Goal: Check status: Check status

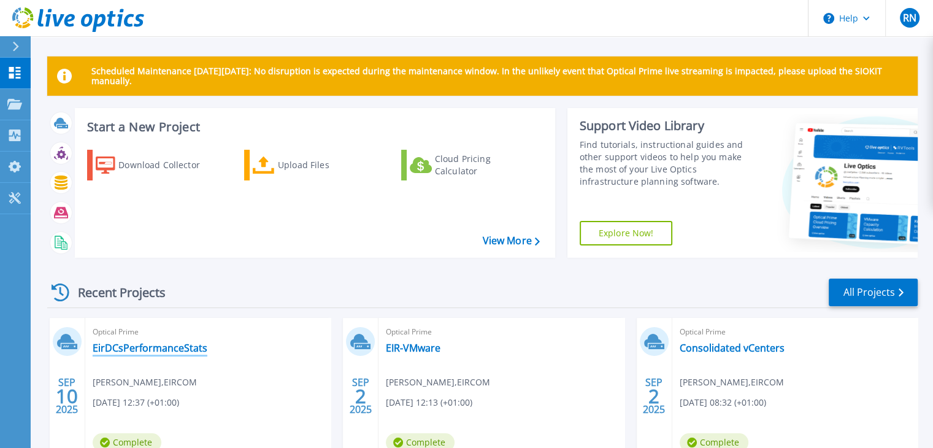
click at [168, 347] on link "EirDCsPerformanceStats" at bounding box center [150, 348] width 115 height 12
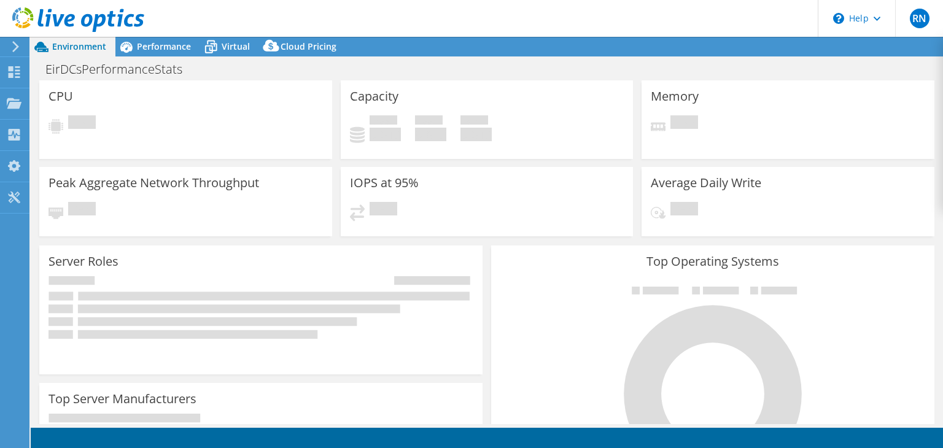
select select "USD"
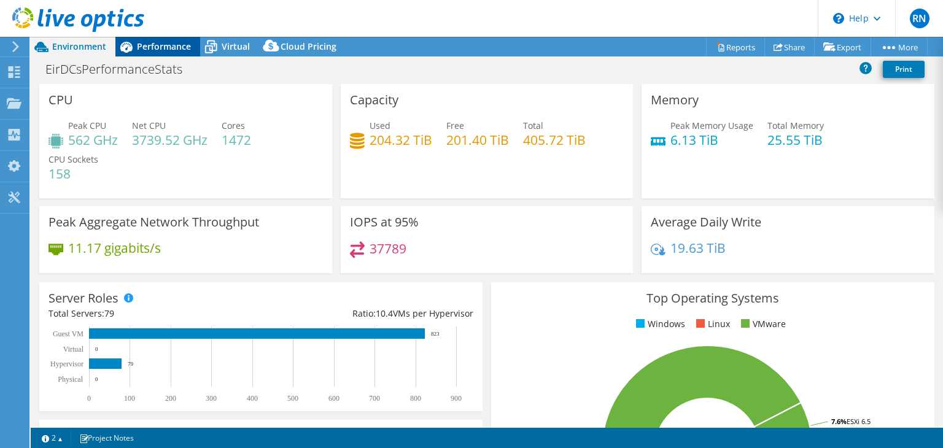
click at [155, 42] on span "Performance" at bounding box center [164, 47] width 54 height 12
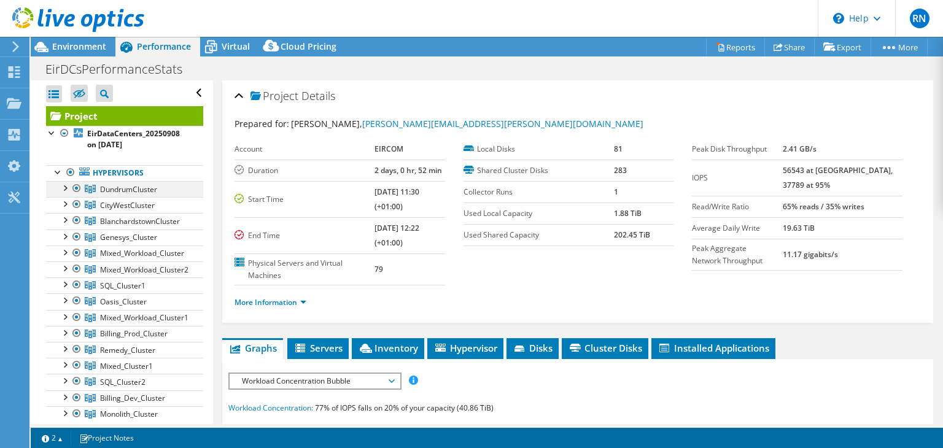
click at [79, 190] on div at bounding box center [77, 188] width 12 height 15
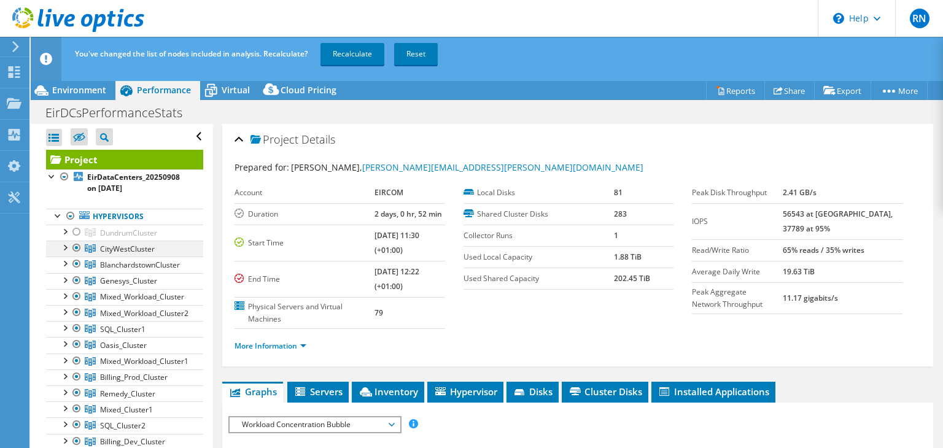
click at [74, 209] on li "Hypervisors DundrumCluster [DOMAIN_NAME]" at bounding box center [124, 337] width 157 height 257
click at [80, 247] on div at bounding box center [77, 248] width 12 height 15
drag, startPoint x: 73, startPoint y: 231, endPoint x: 77, endPoint y: 249, distance: 17.6
click at [73, 231] on div at bounding box center [77, 232] width 12 height 15
click at [78, 251] on div at bounding box center [77, 248] width 12 height 15
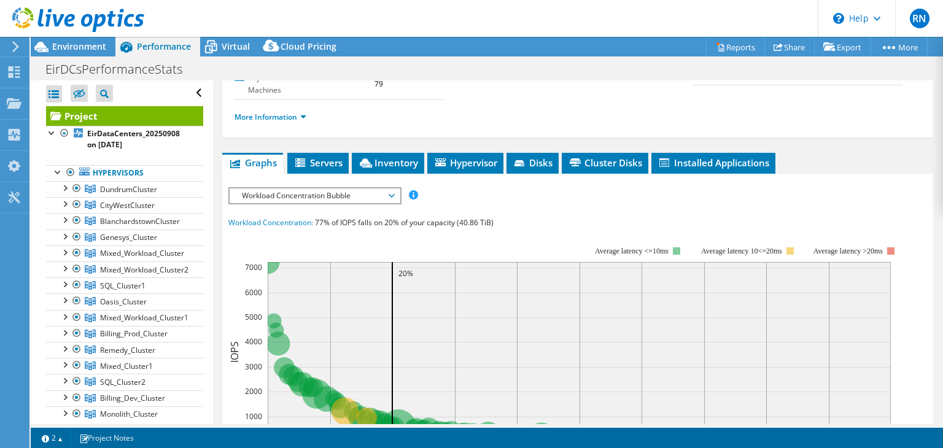
scroll to position [177, 0]
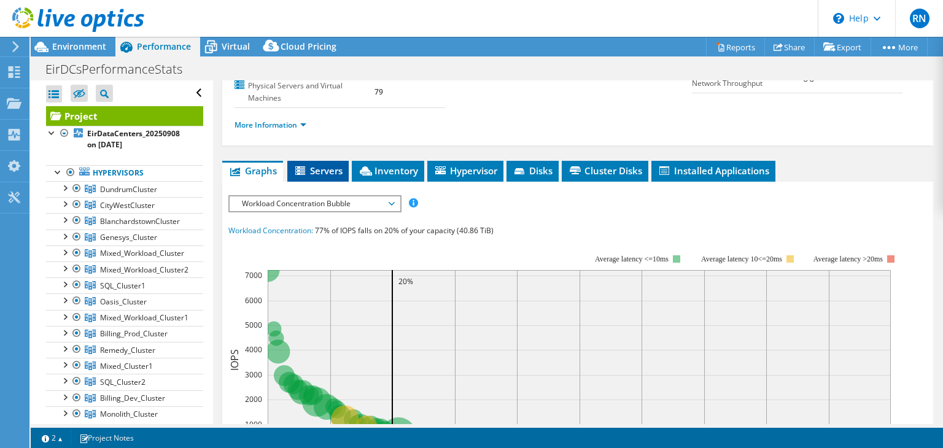
click at [326, 174] on li "Servers" at bounding box center [317, 171] width 61 height 21
